Goal: Information Seeking & Learning: Learn about a topic

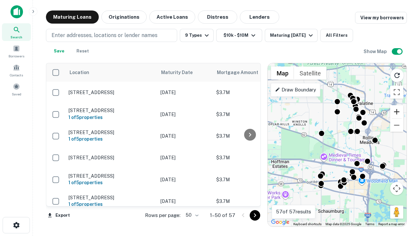
click at [397, 112] on button "Zoom in" at bounding box center [396, 111] width 13 height 13
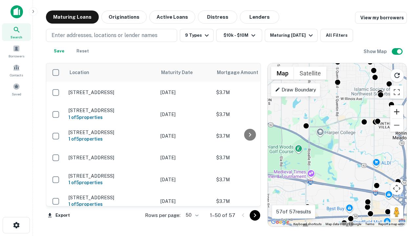
click at [397, 112] on button "Zoom in" at bounding box center [396, 111] width 13 height 13
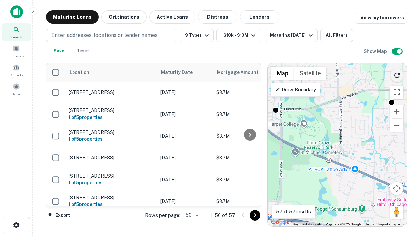
click at [397, 74] on icon "Reload search area" at bounding box center [397, 76] width 8 height 8
